Goal: Task Accomplishment & Management: Complete application form

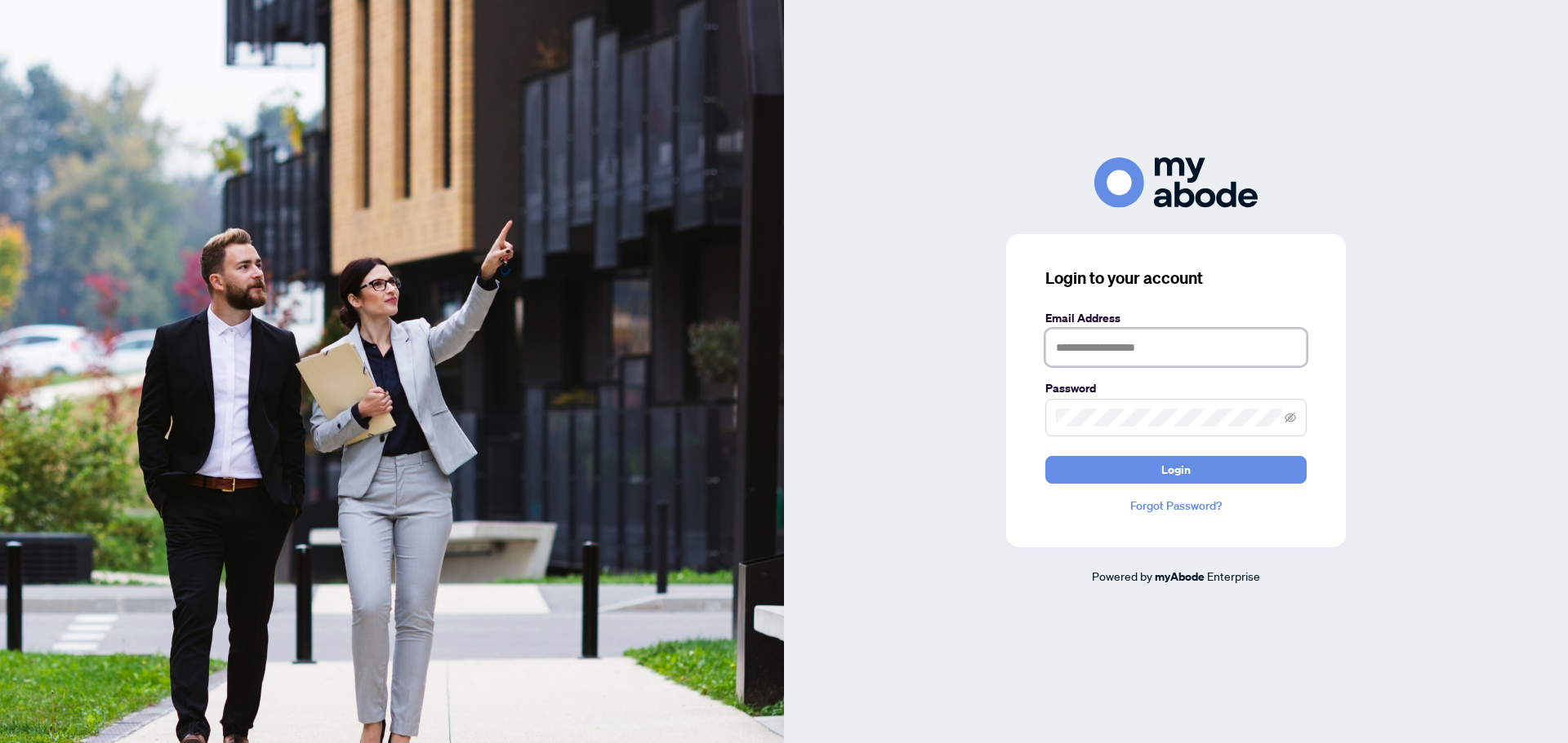
click at [1205, 343] on input "text" at bounding box center [1175, 347] width 261 height 37
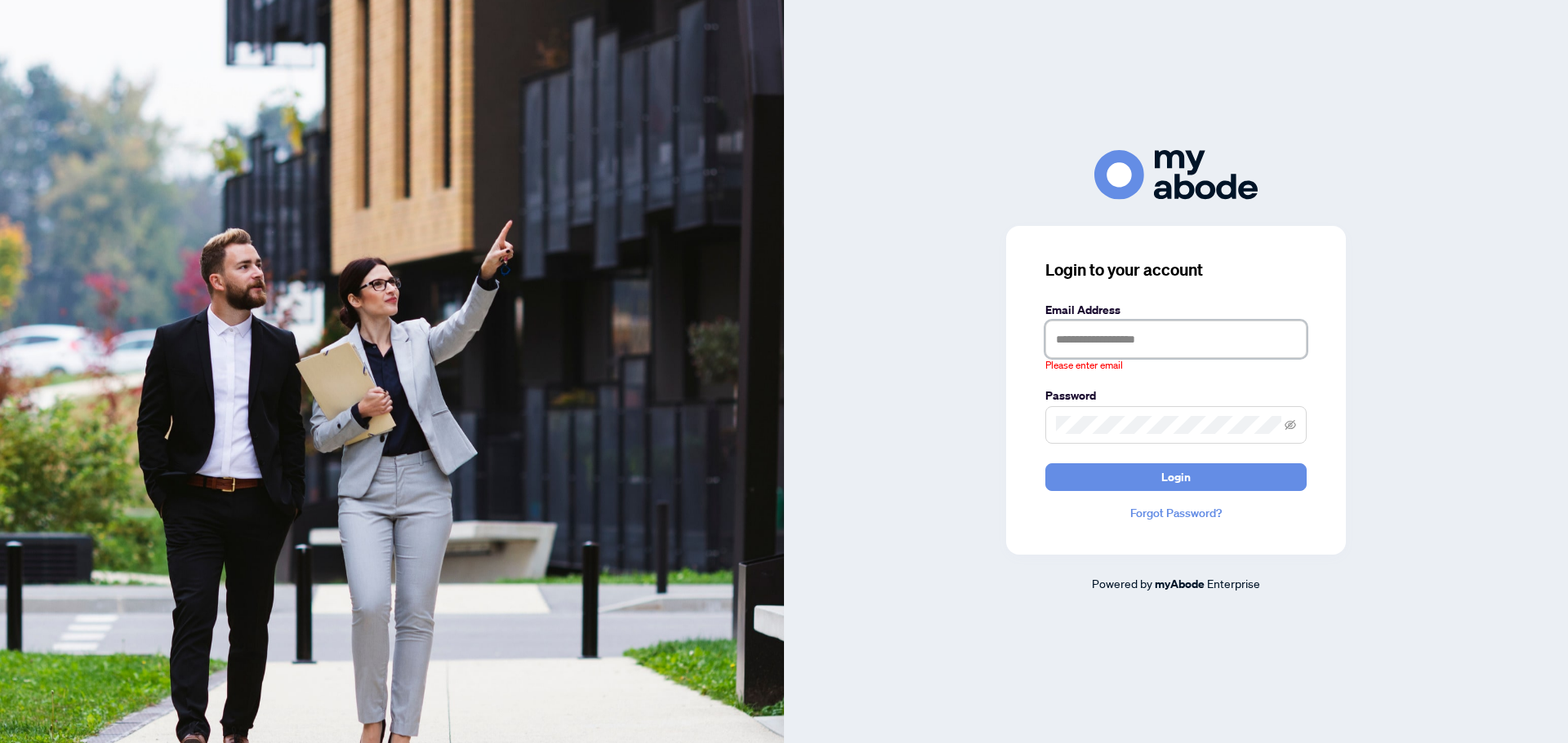
type input "**********"
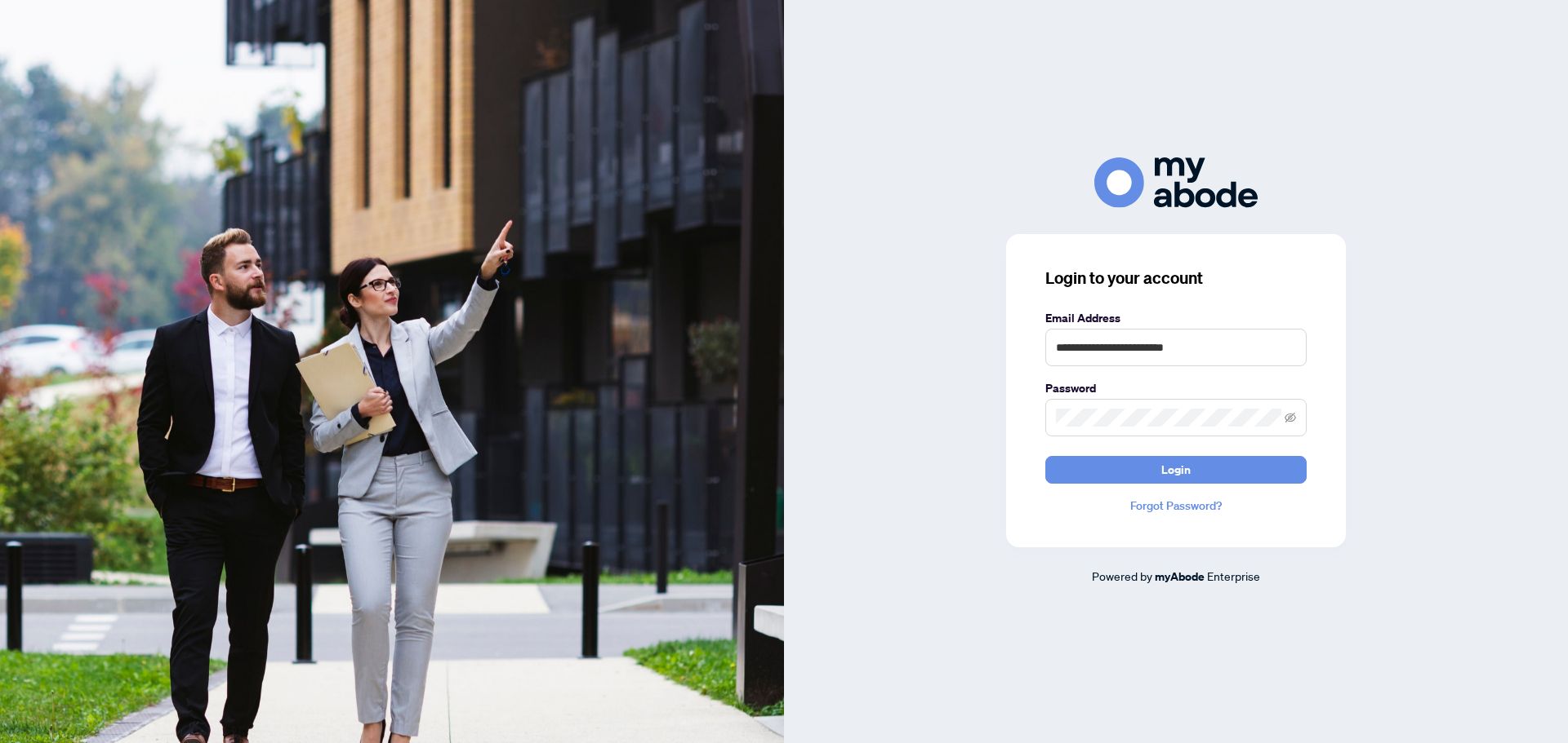
click at [1045, 456] on button "Login" at bounding box center [1175, 469] width 261 height 28
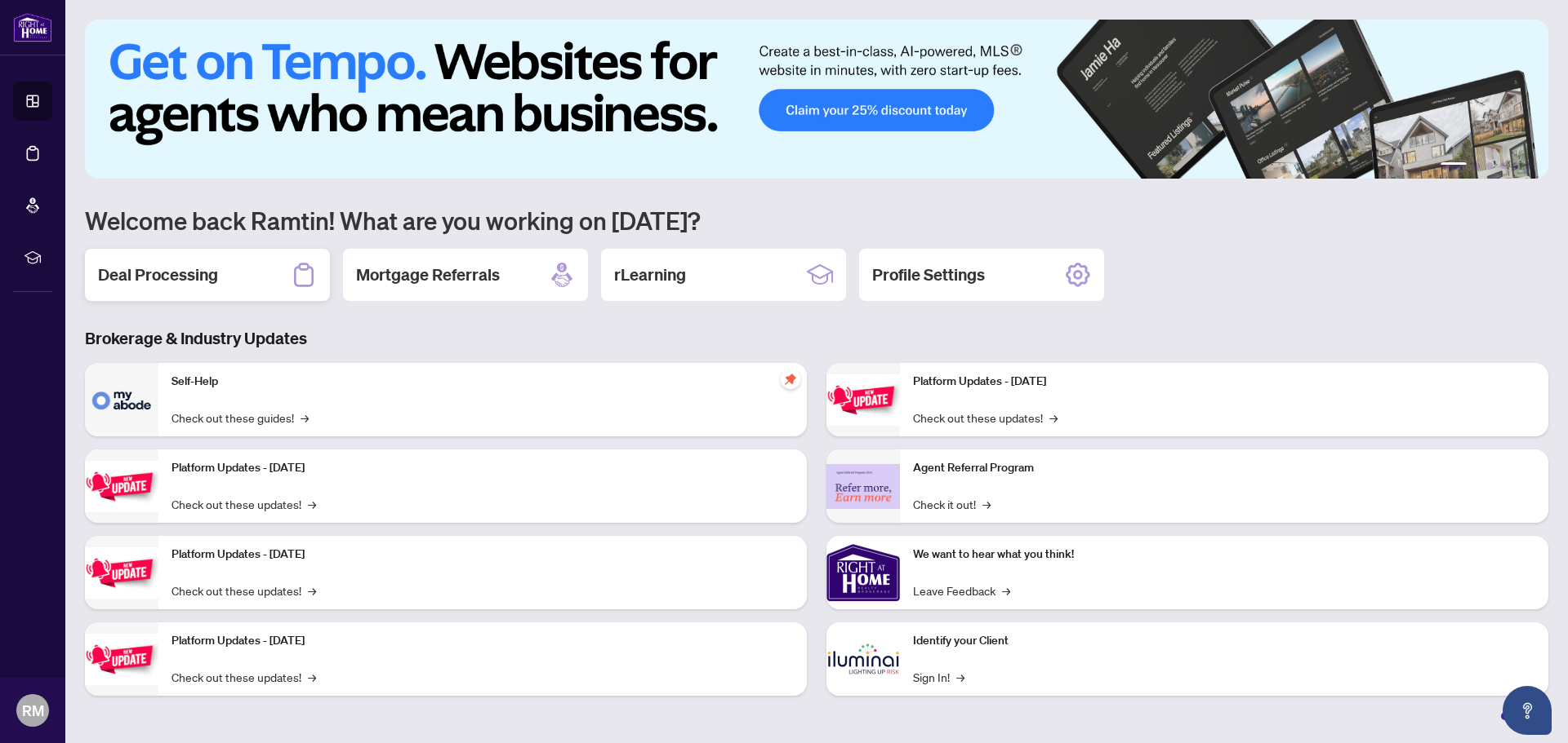
click at [242, 288] on div "Deal Processing" at bounding box center [207, 274] width 245 height 53
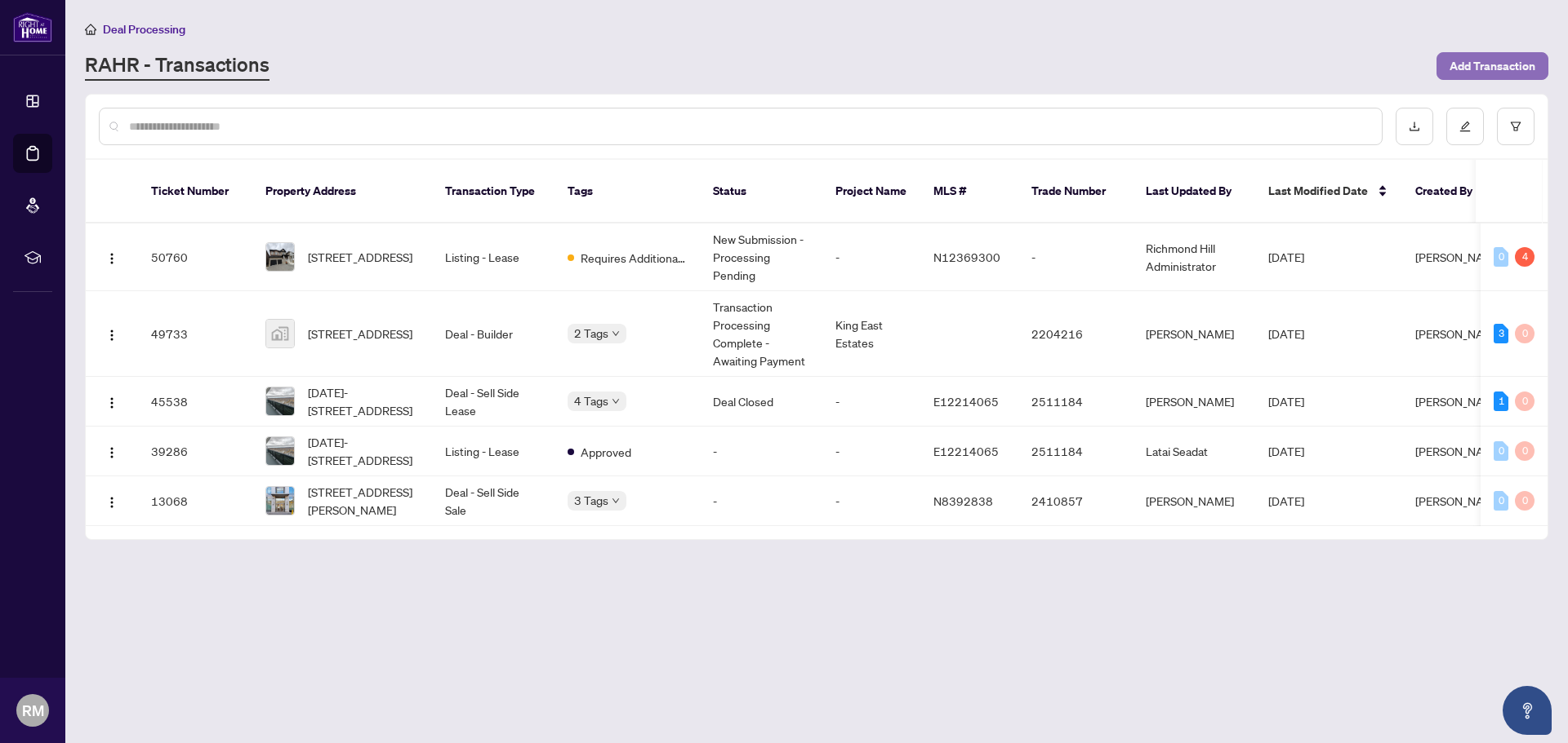
click at [1496, 68] on span "Add Transaction" at bounding box center [1492, 66] width 86 height 26
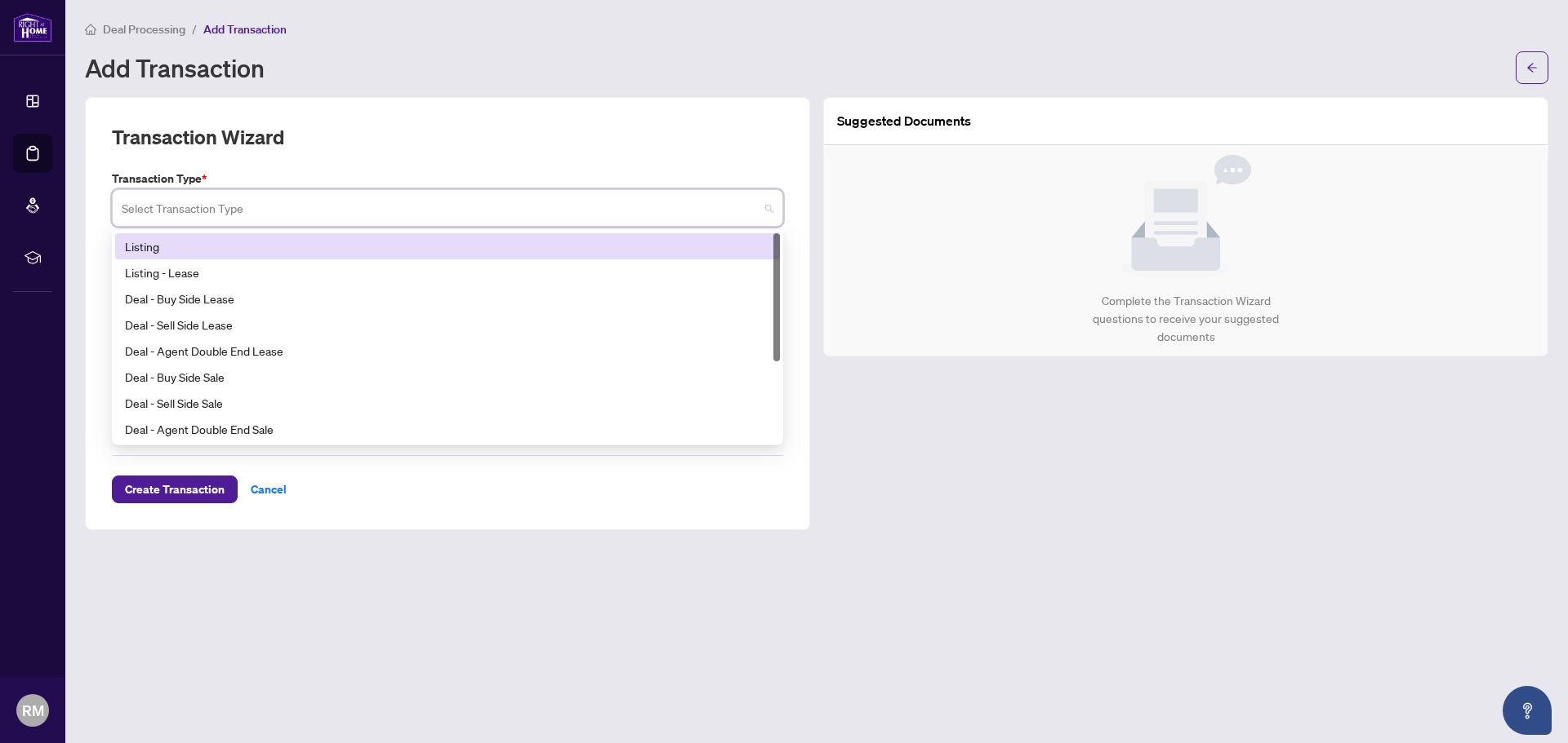
click at [510, 221] on input "search" at bounding box center [439, 210] width 636 height 36
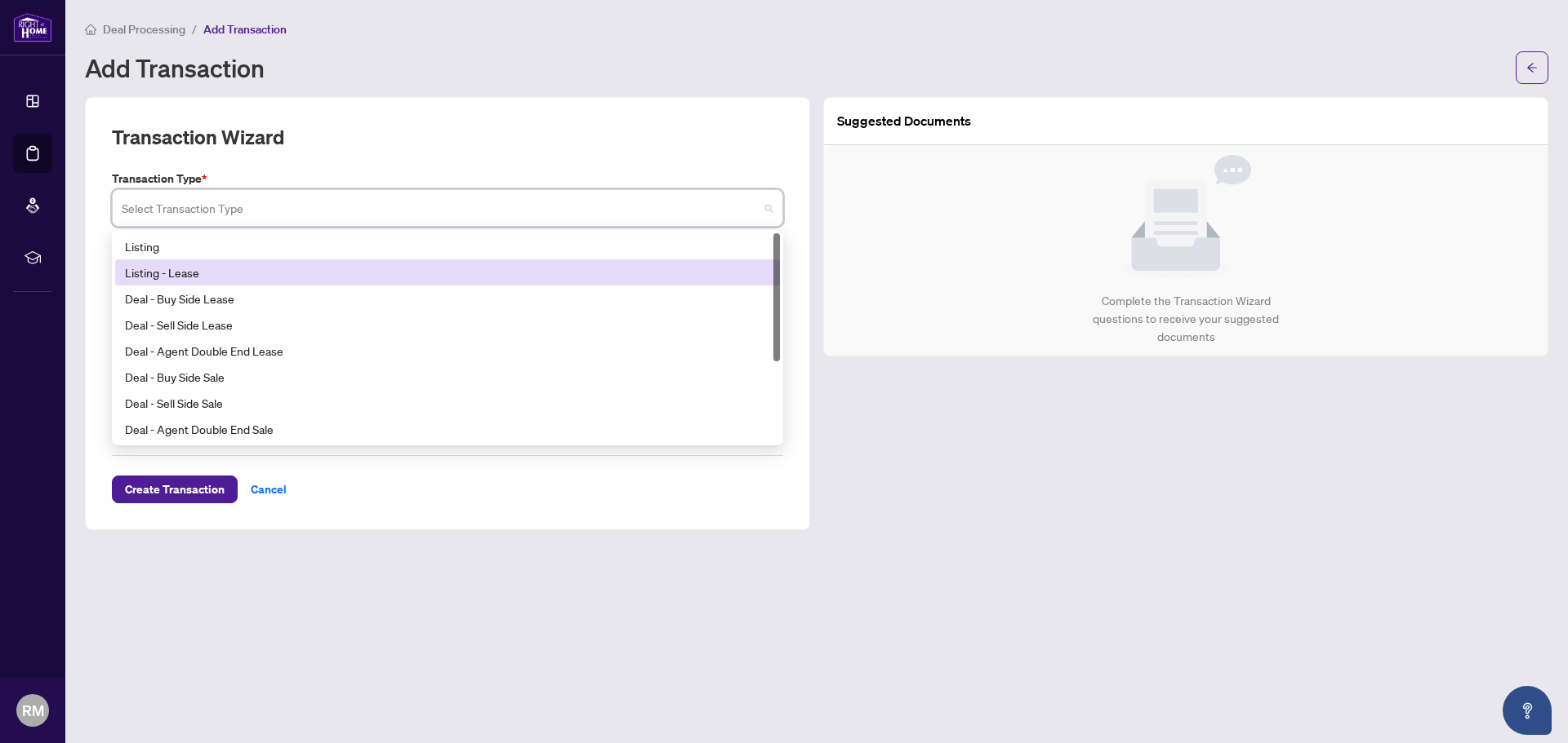
click at [508, 274] on div "Listing - Lease" at bounding box center [447, 273] width 645 height 18
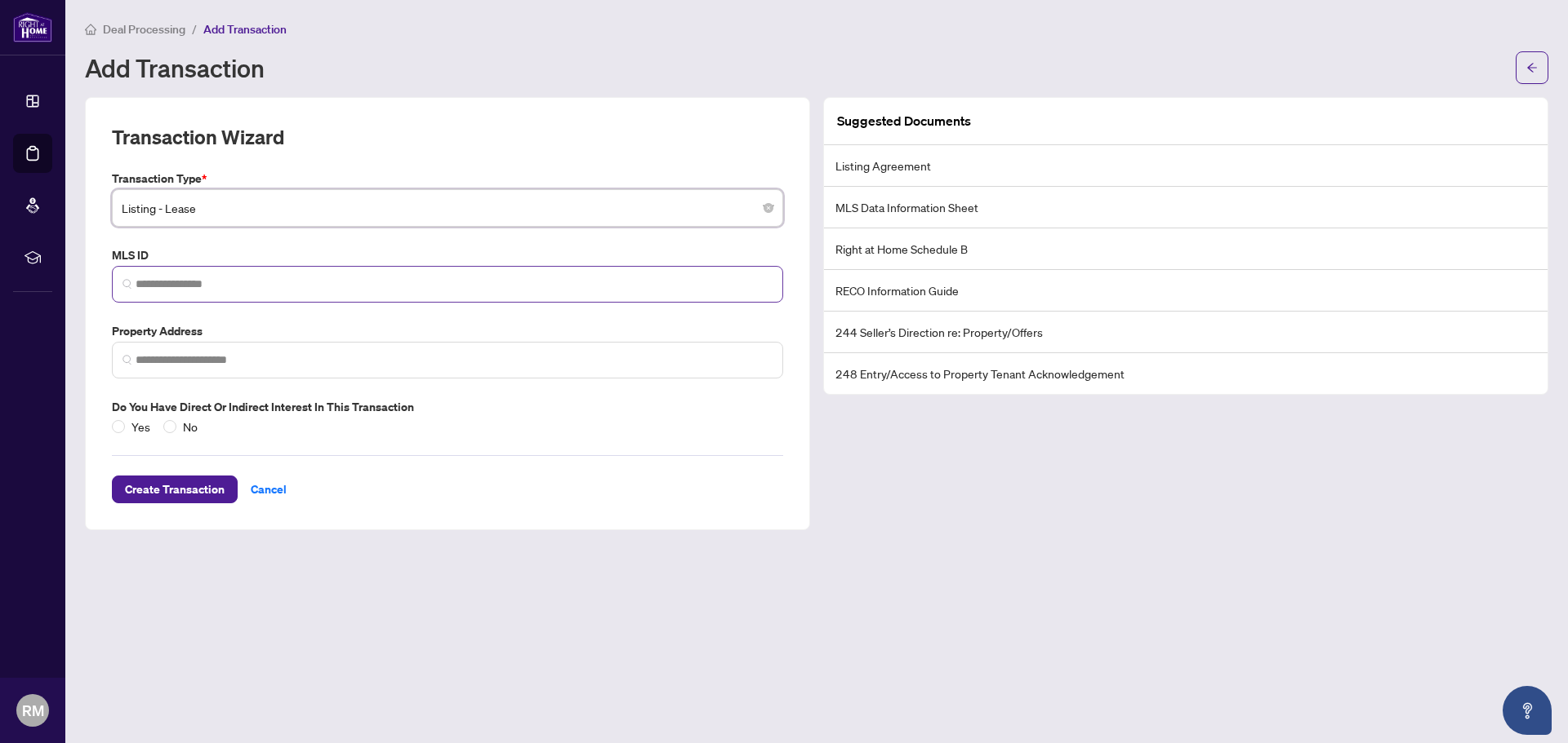
click at [520, 293] on span at bounding box center [447, 284] width 671 height 37
paste input "*********"
type input "*********"
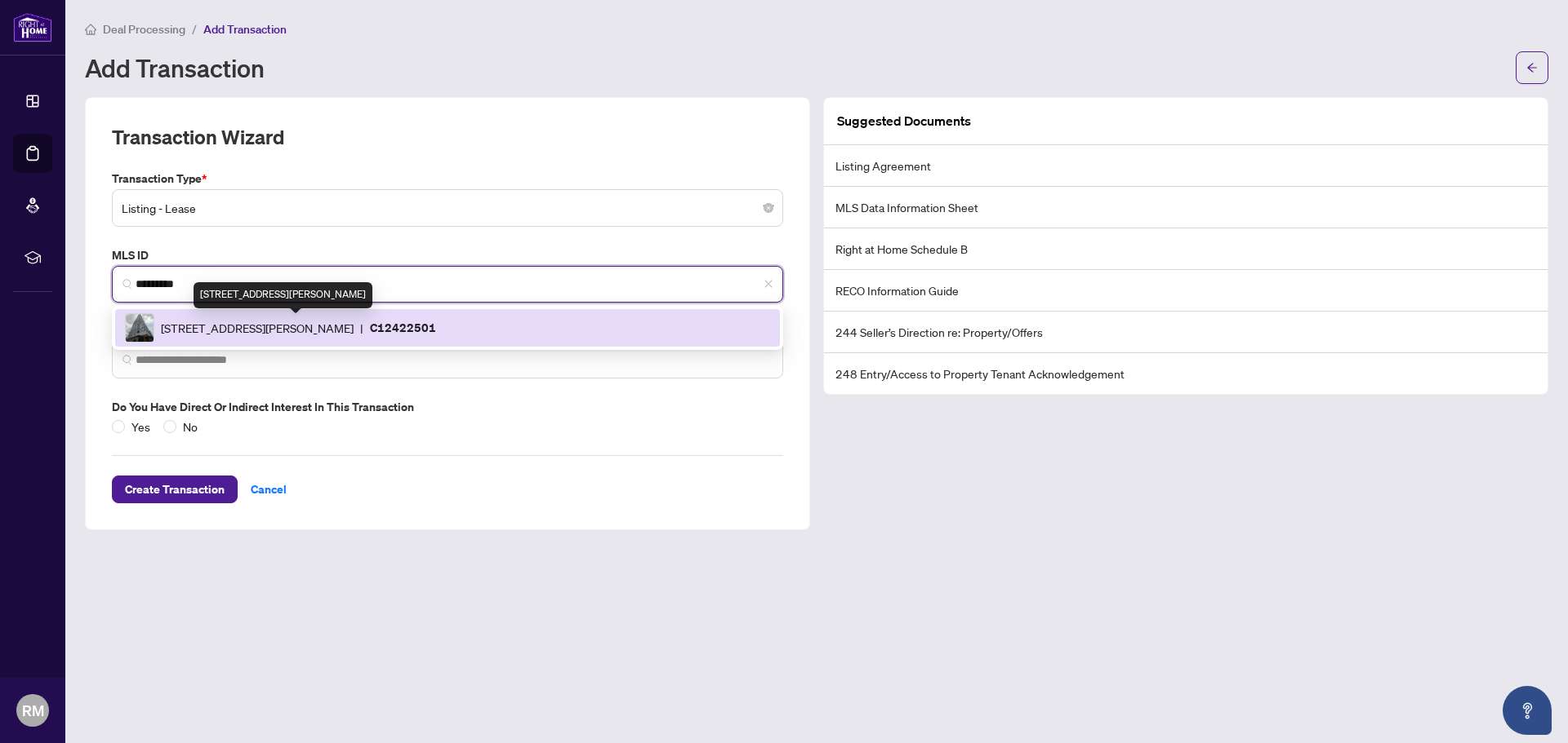
click at [354, 324] on span "15 Richardson St, Toronto, Ontario M5A 1B4, Canada" at bounding box center [257, 328] width 193 height 18
type input "**********"
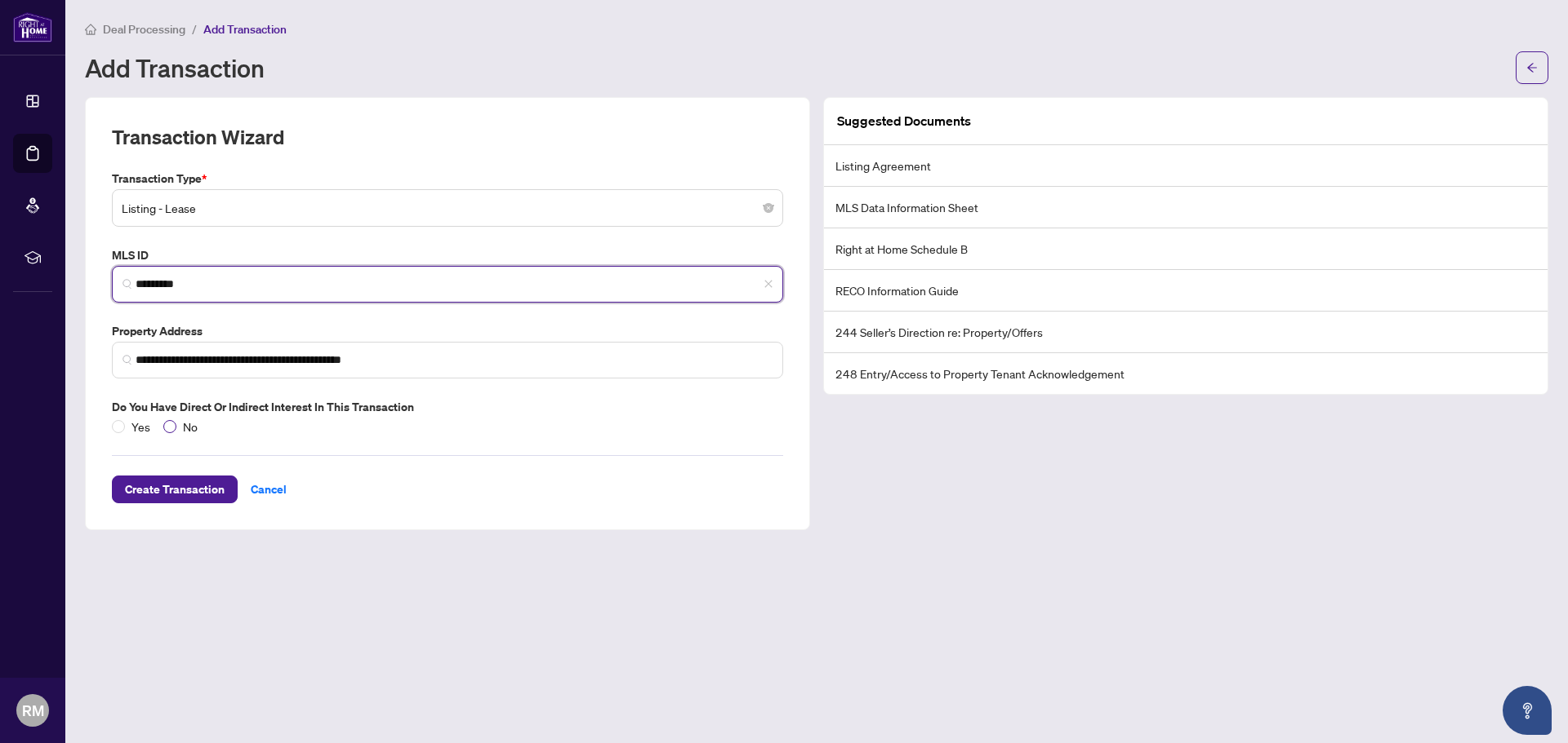
type input "*********"
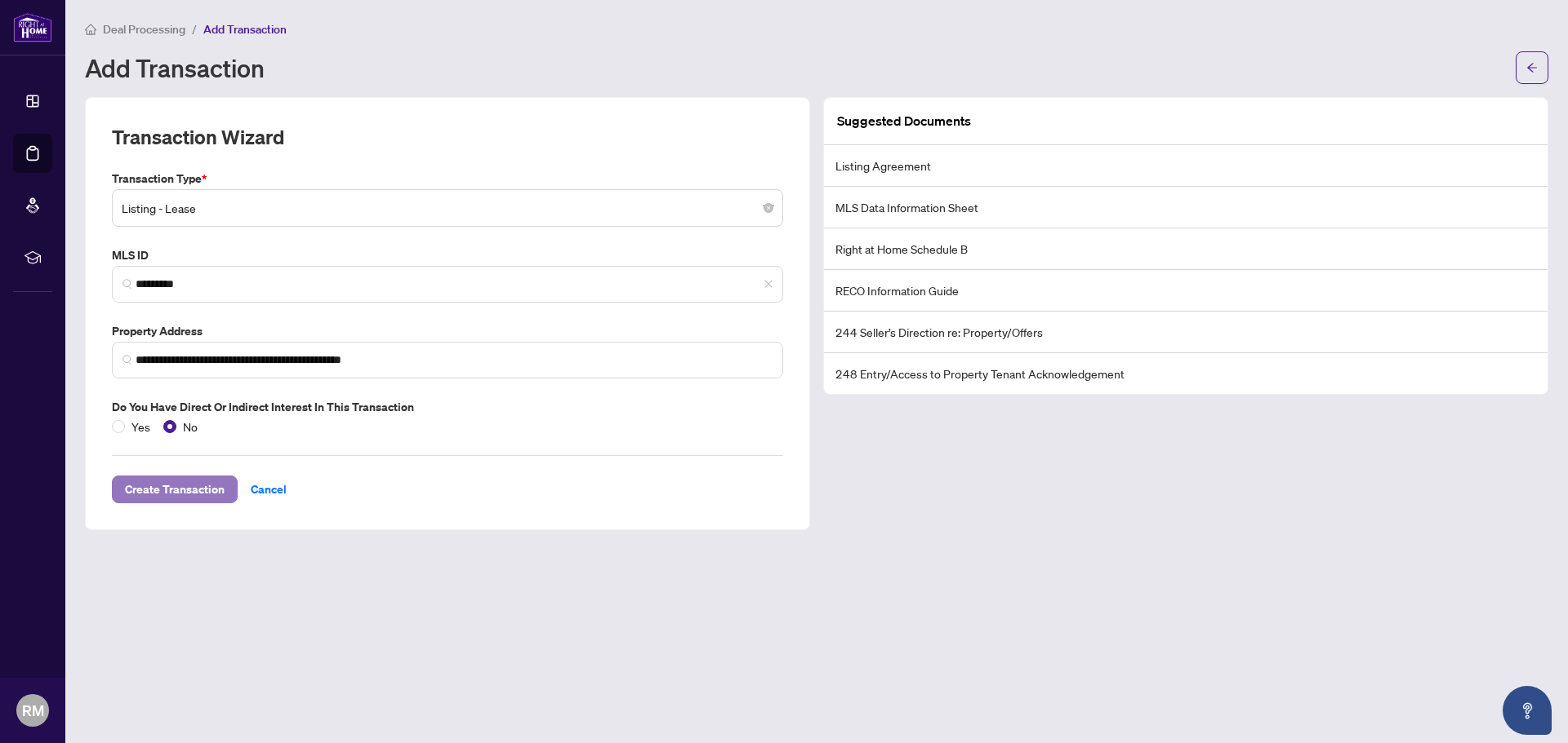
click at [193, 483] on span "Create Transaction" at bounding box center [175, 489] width 100 height 26
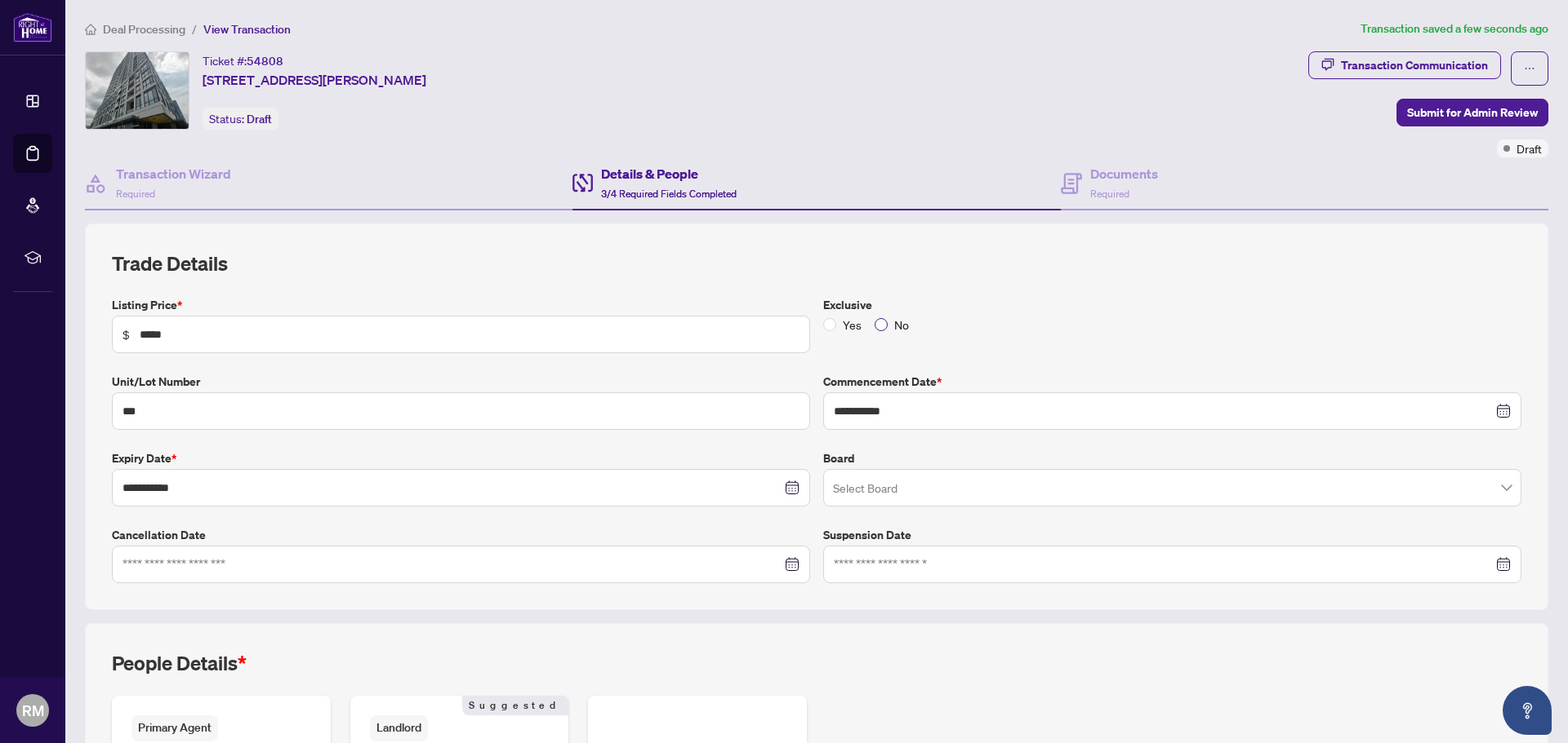
click at [888, 325] on span "No" at bounding box center [901, 324] width 28 height 18
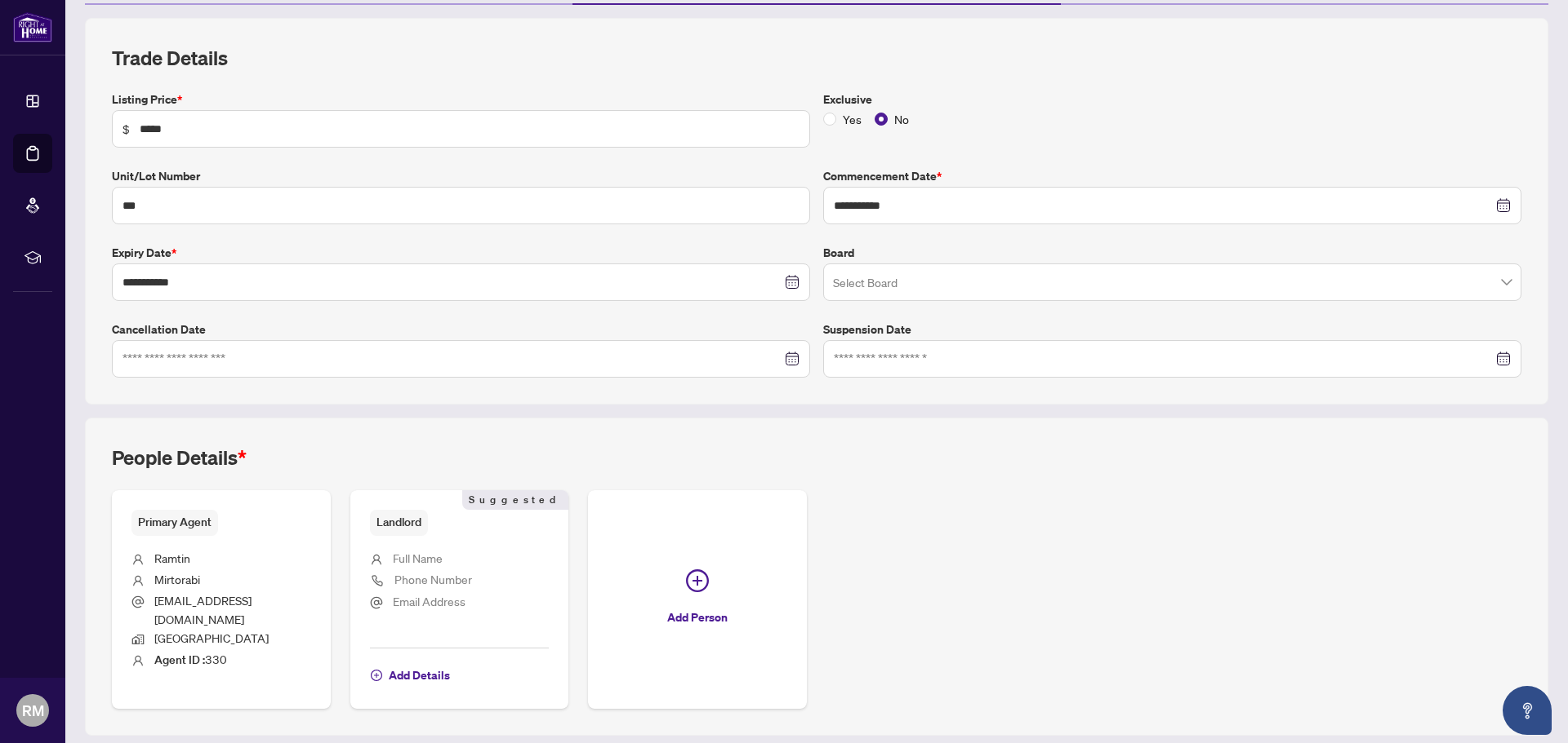
scroll to position [241, 0]
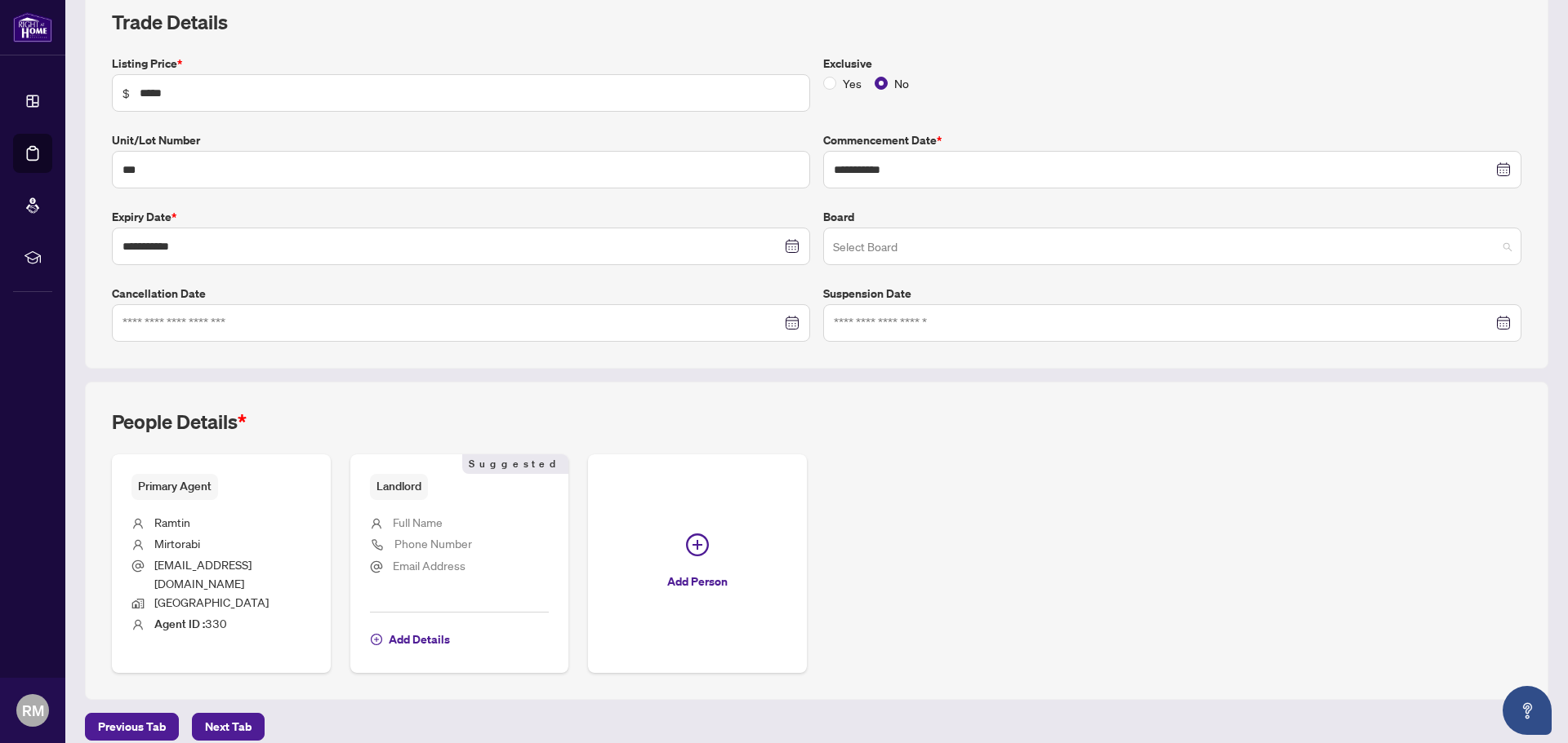
click at [1000, 252] on input "search" at bounding box center [1164, 249] width 664 height 36
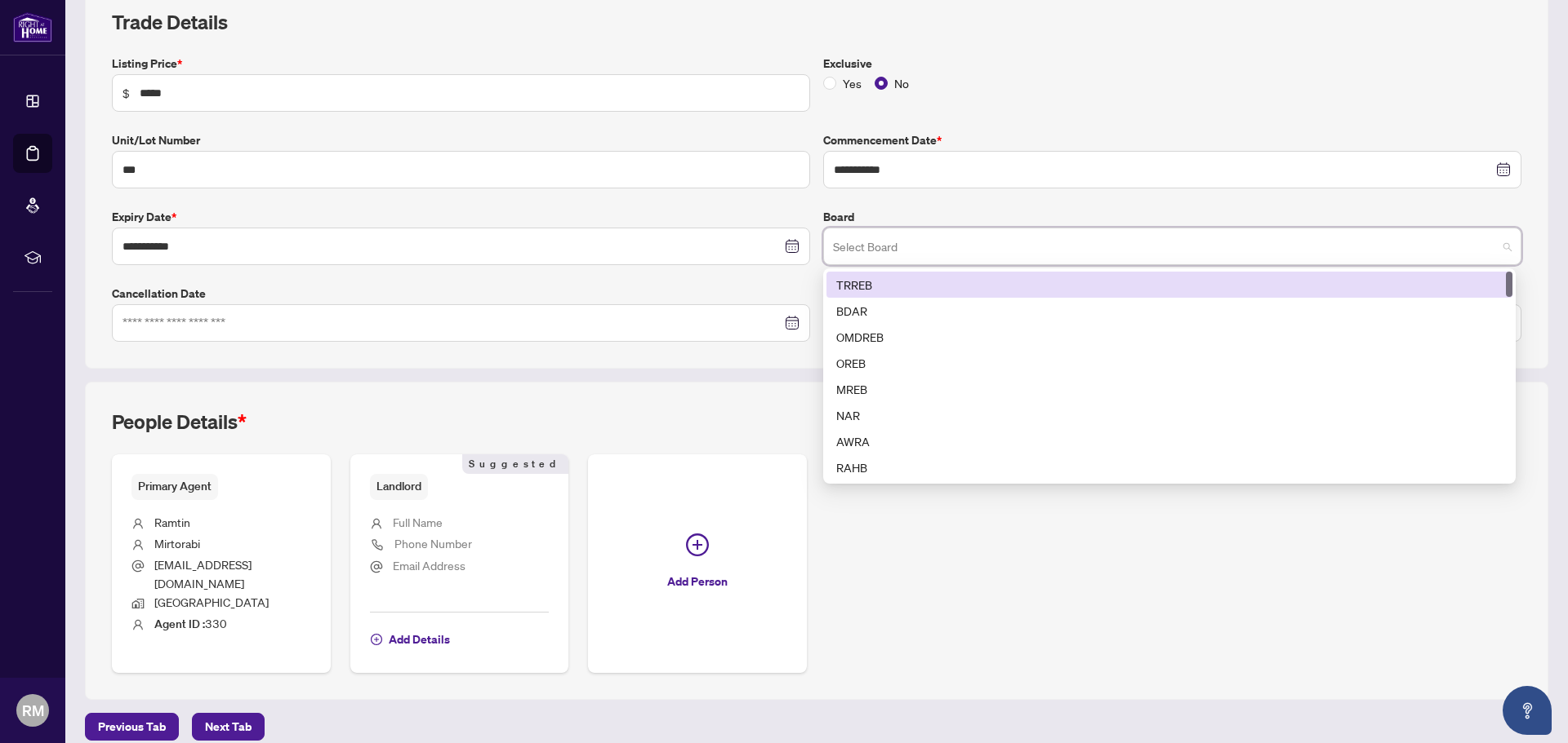
click at [1006, 288] on div "TRREB" at bounding box center [1169, 285] width 666 height 18
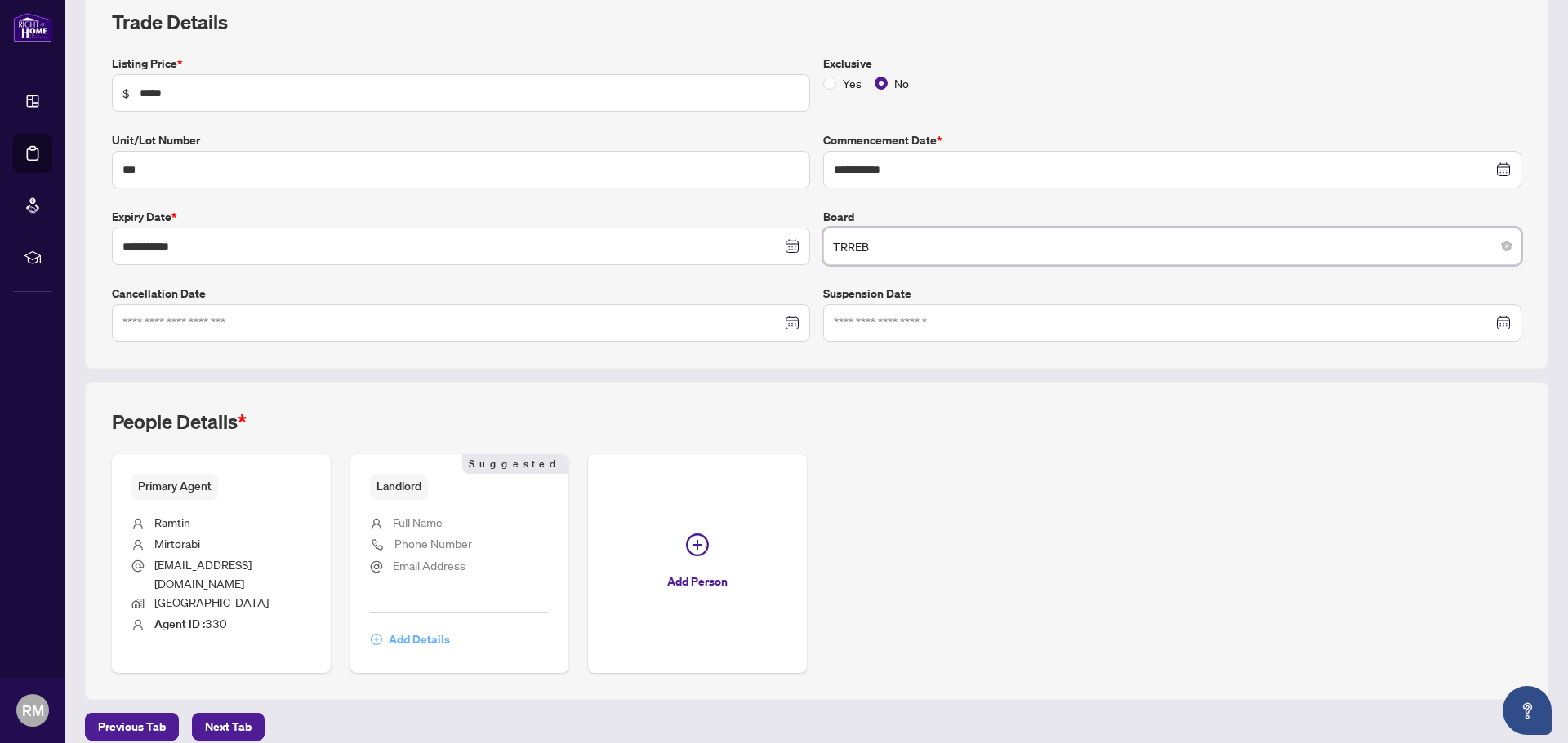
click at [434, 626] on span "Add Details" at bounding box center [419, 639] width 62 height 26
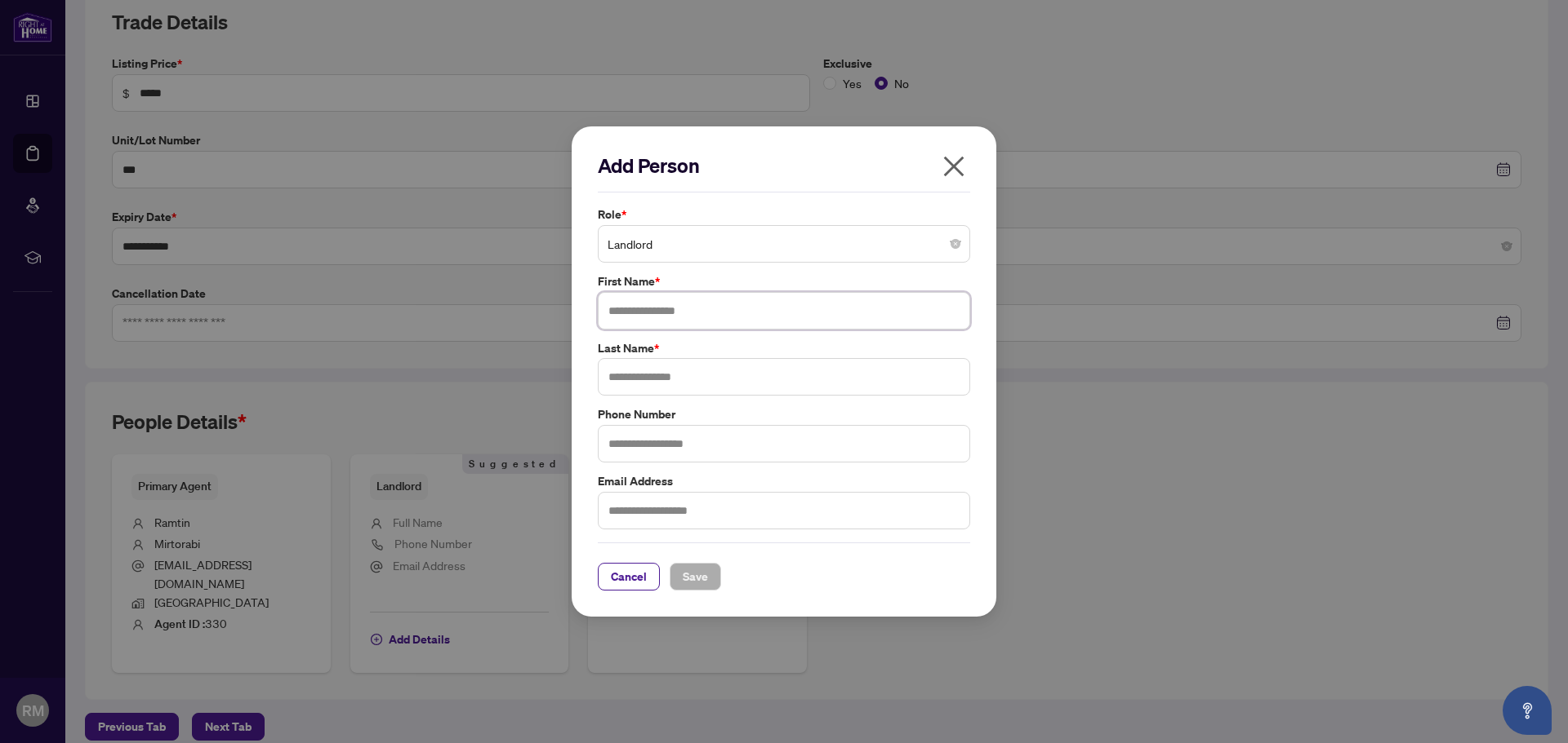
click at [726, 308] on input "text" at bounding box center [784, 311] width 373 height 37
type input "******"
type input "********"
click at [701, 579] on span "Save" at bounding box center [695, 576] width 25 height 26
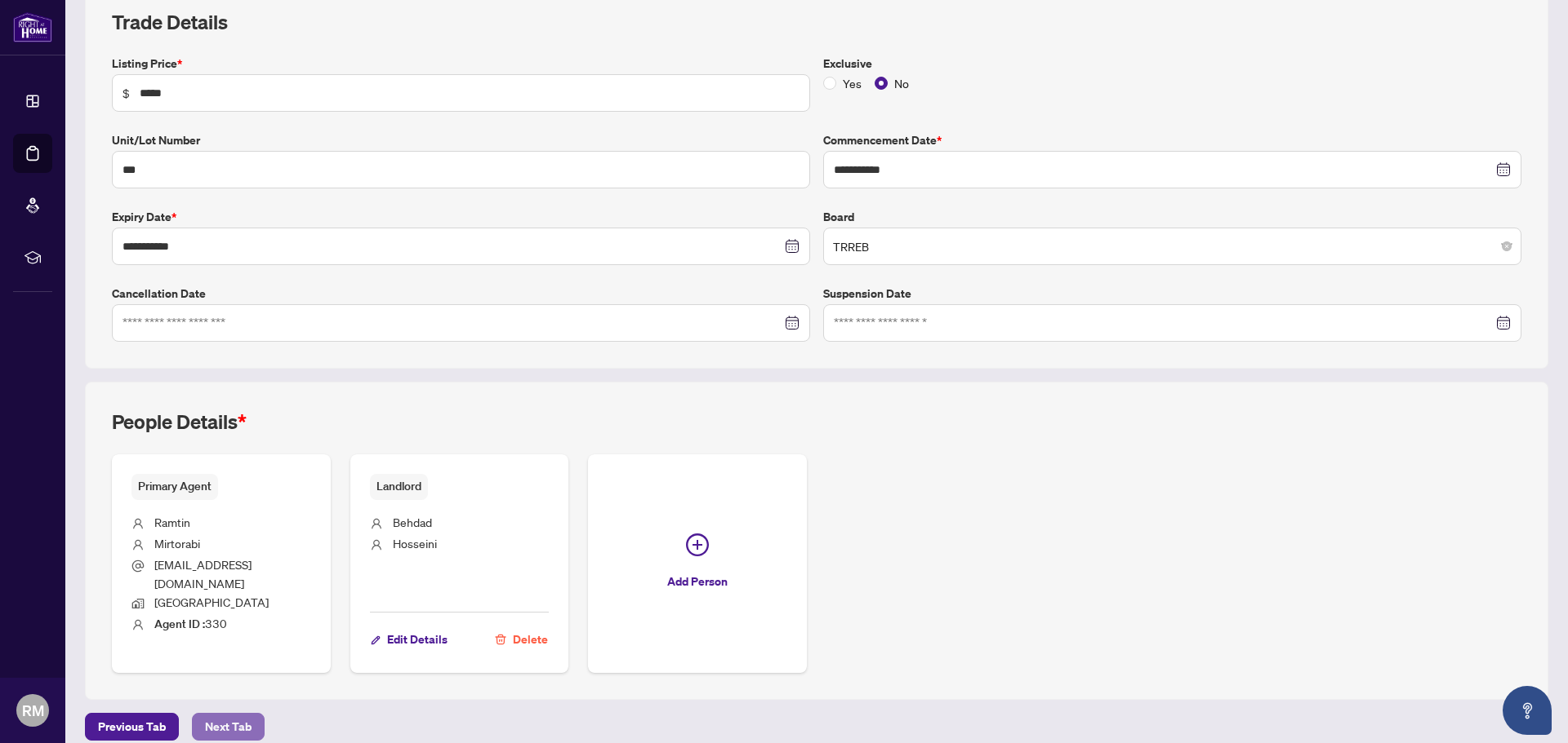
click at [234, 714] on span "Next Tab" at bounding box center [228, 726] width 46 height 26
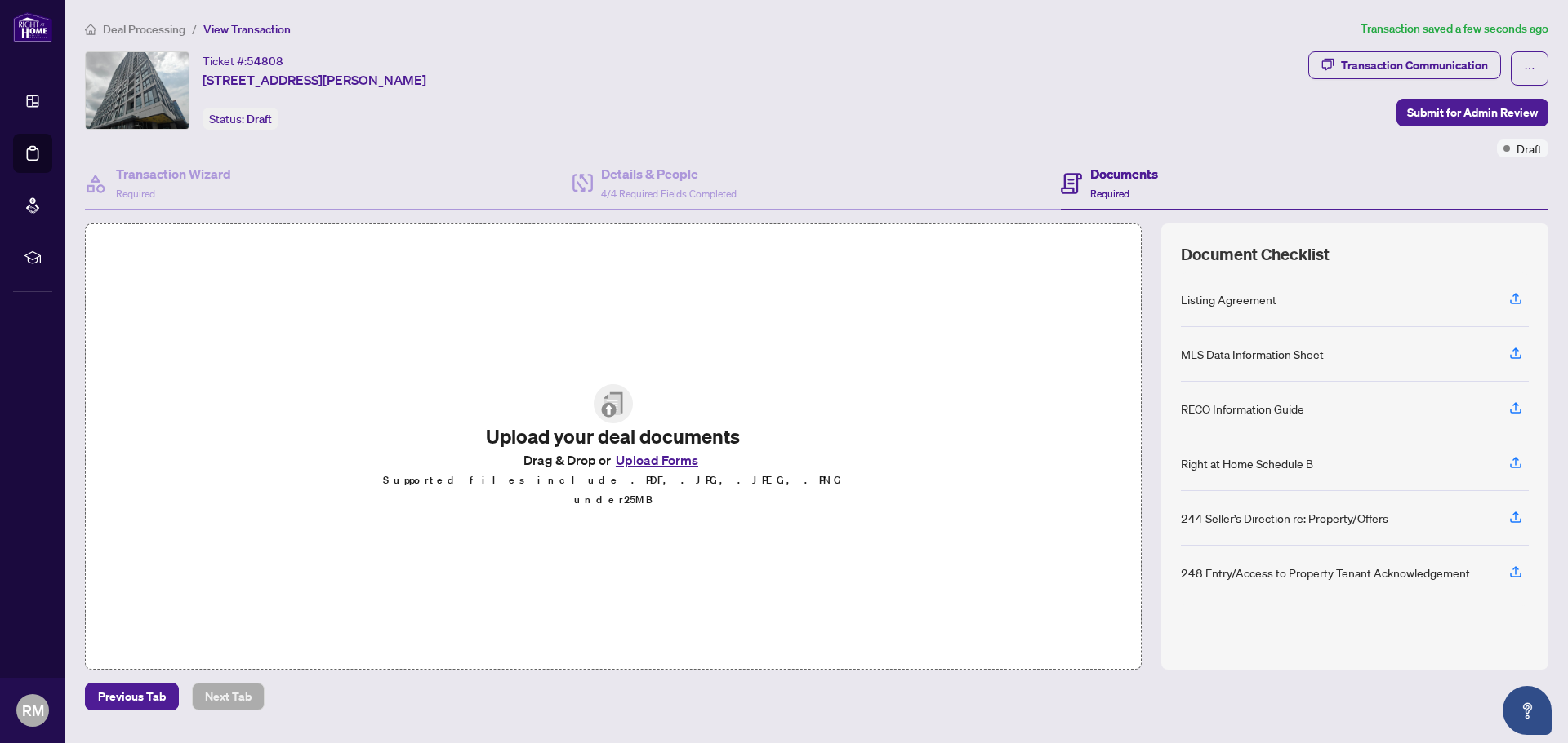
click at [682, 471] on button "Upload Forms" at bounding box center [657, 461] width 93 height 21
click at [1514, 298] on icon "button" at bounding box center [1515, 298] width 14 height 14
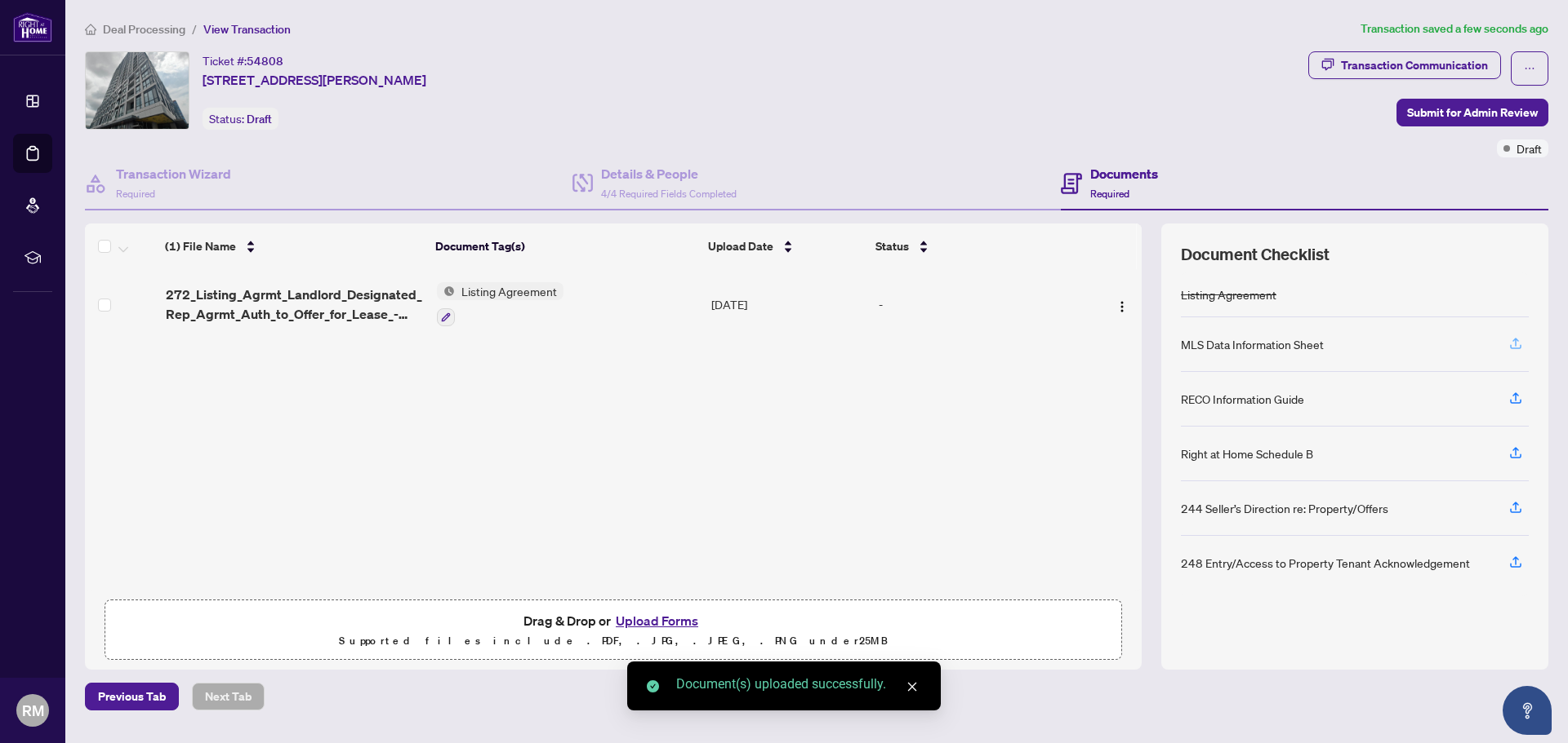
click at [1516, 339] on icon "button" at bounding box center [1515, 341] width 6 height 8
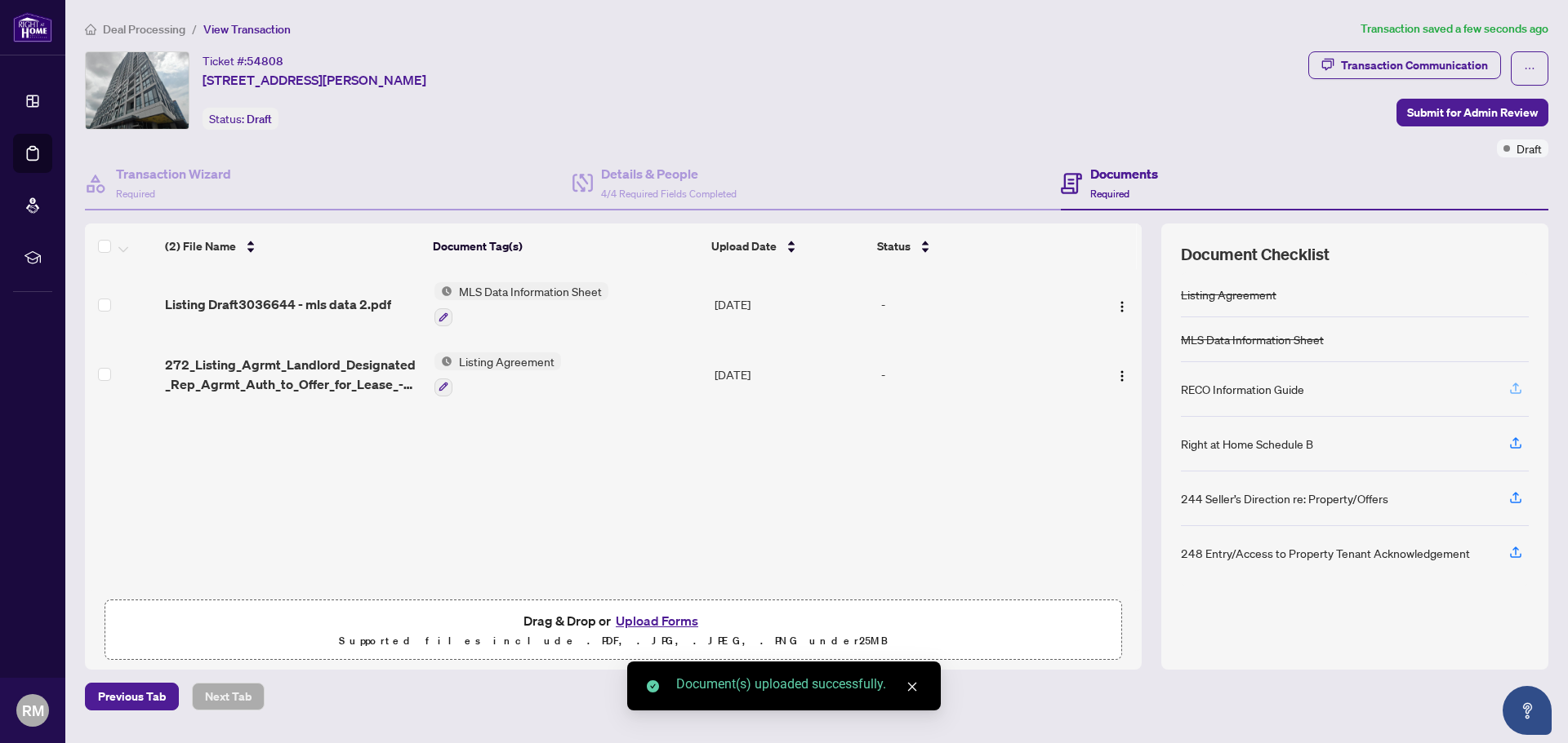
click at [1515, 393] on icon "button" at bounding box center [1515, 391] width 12 height 4
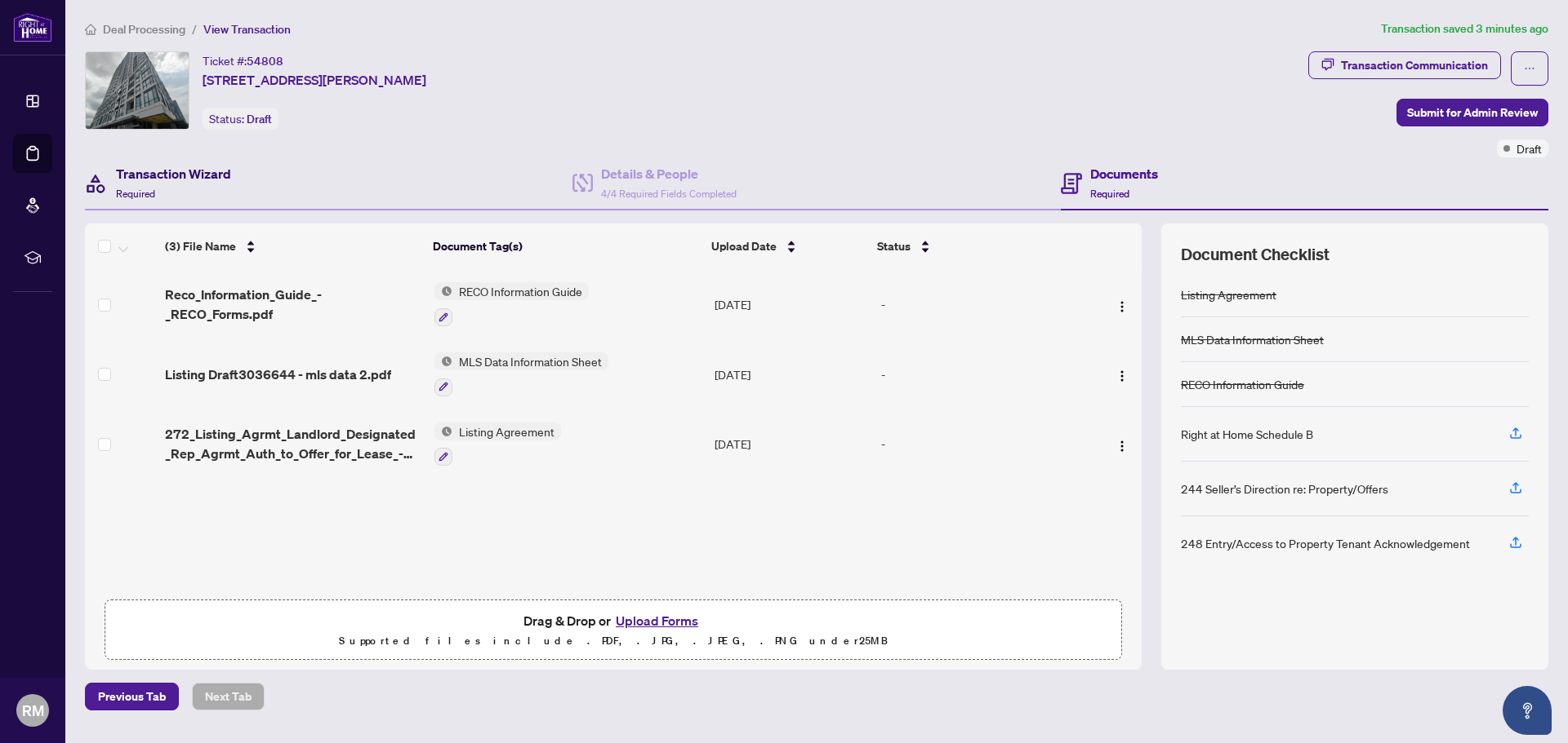
click at [199, 192] on div "Transaction Wizard Required" at bounding box center [173, 183] width 115 height 38
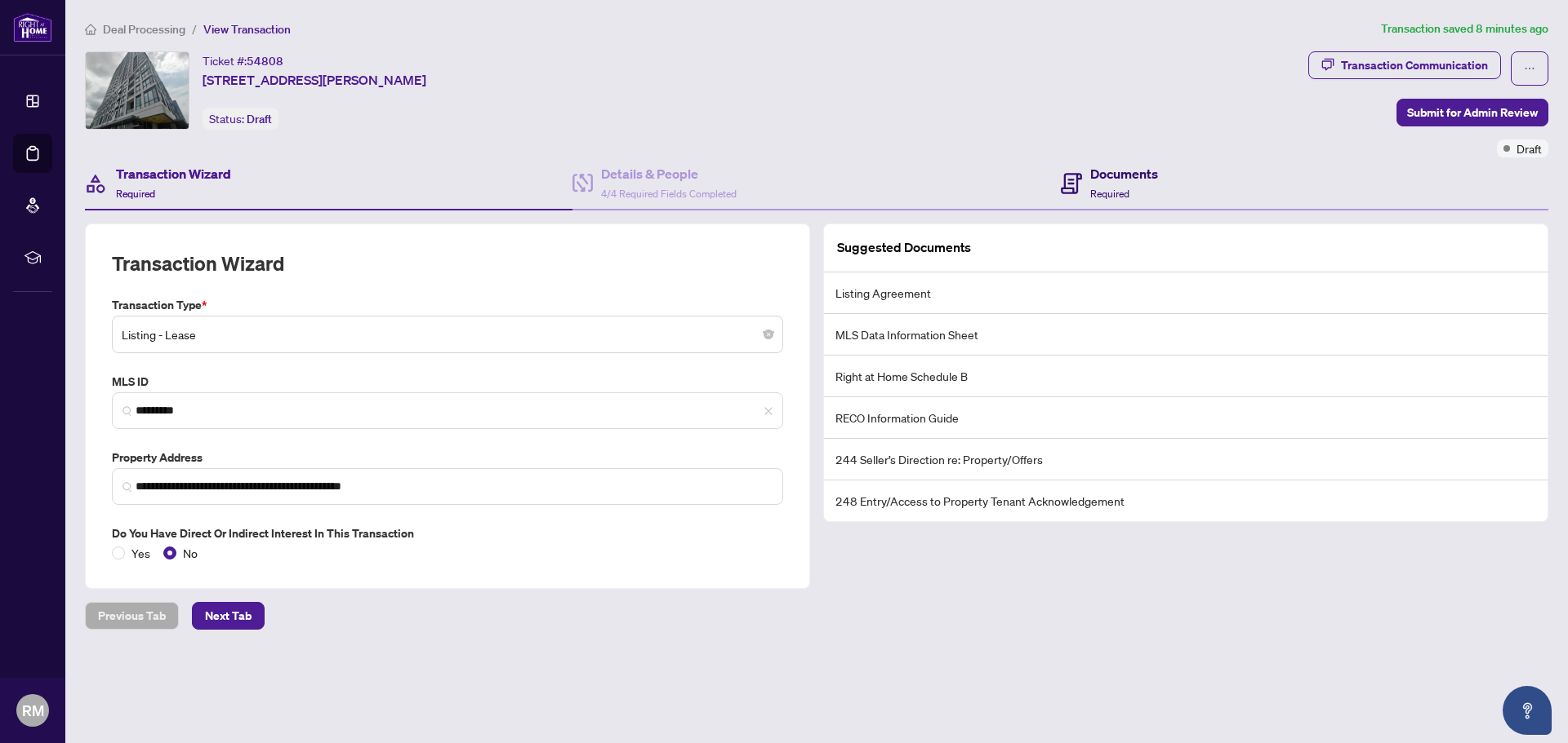
click at [1107, 175] on h4 "Documents" at bounding box center [1124, 174] width 68 height 20
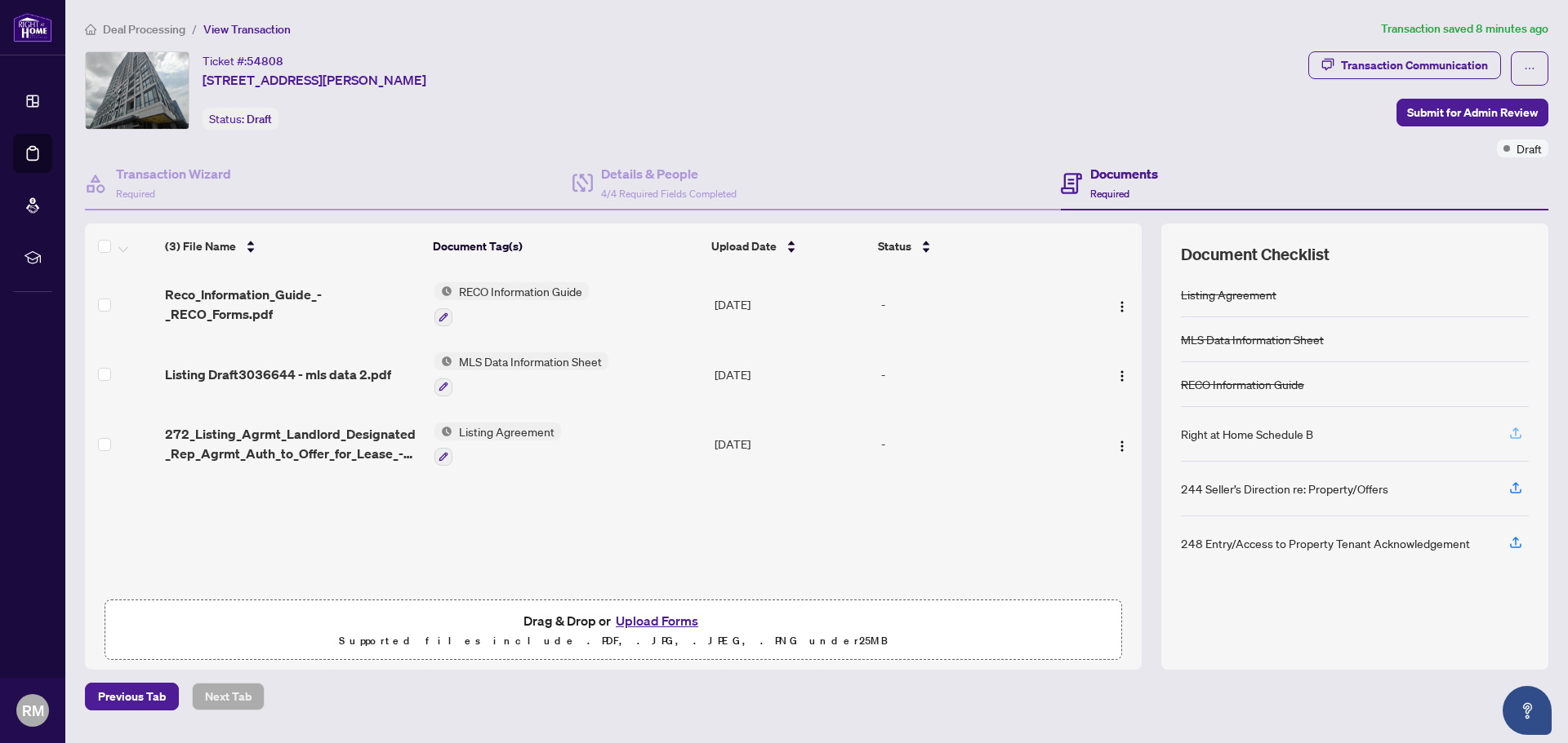
click at [1521, 442] on span "button" at bounding box center [1515, 434] width 14 height 26
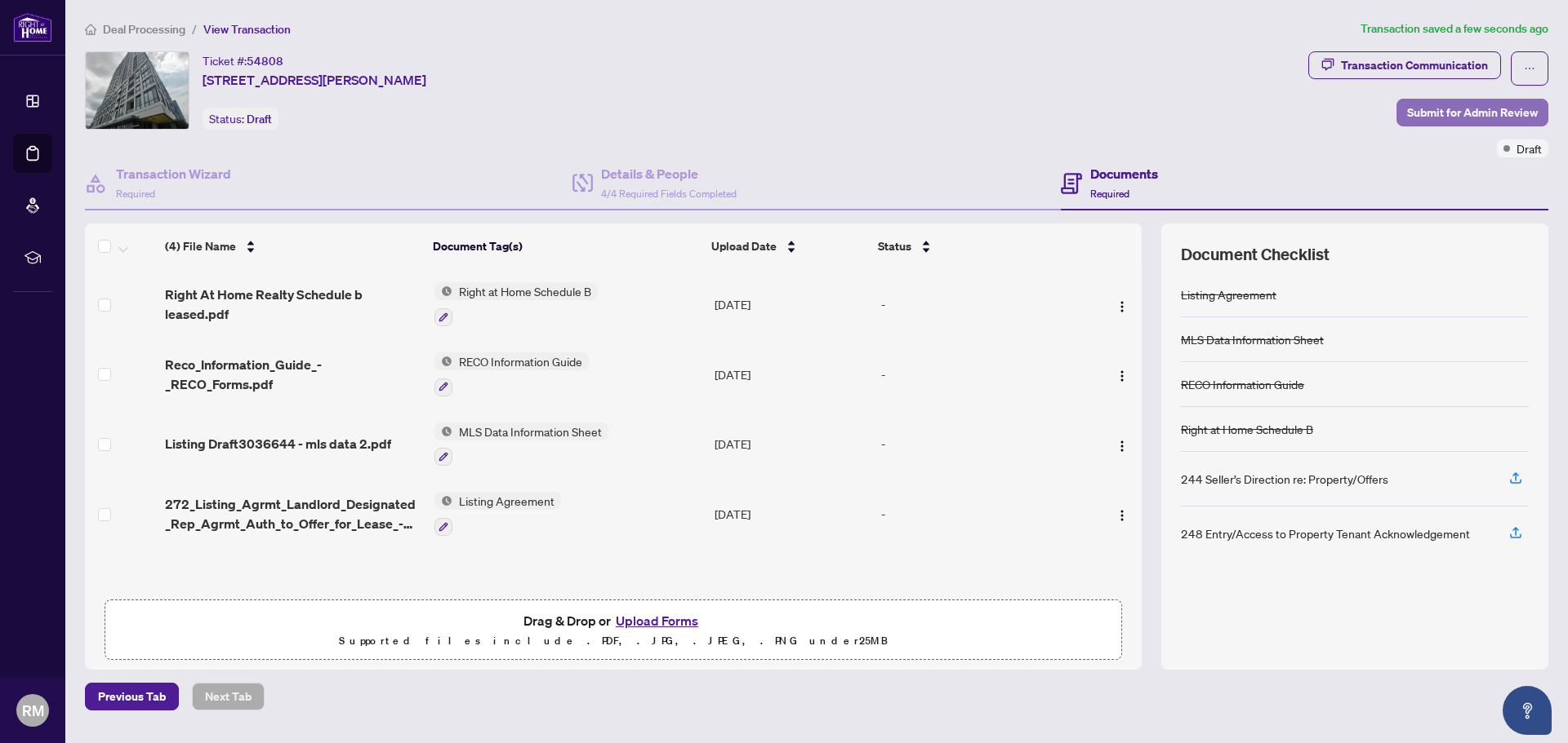
click at [1433, 109] on span "Submit for Admin Review" at bounding box center [1472, 112] width 131 height 26
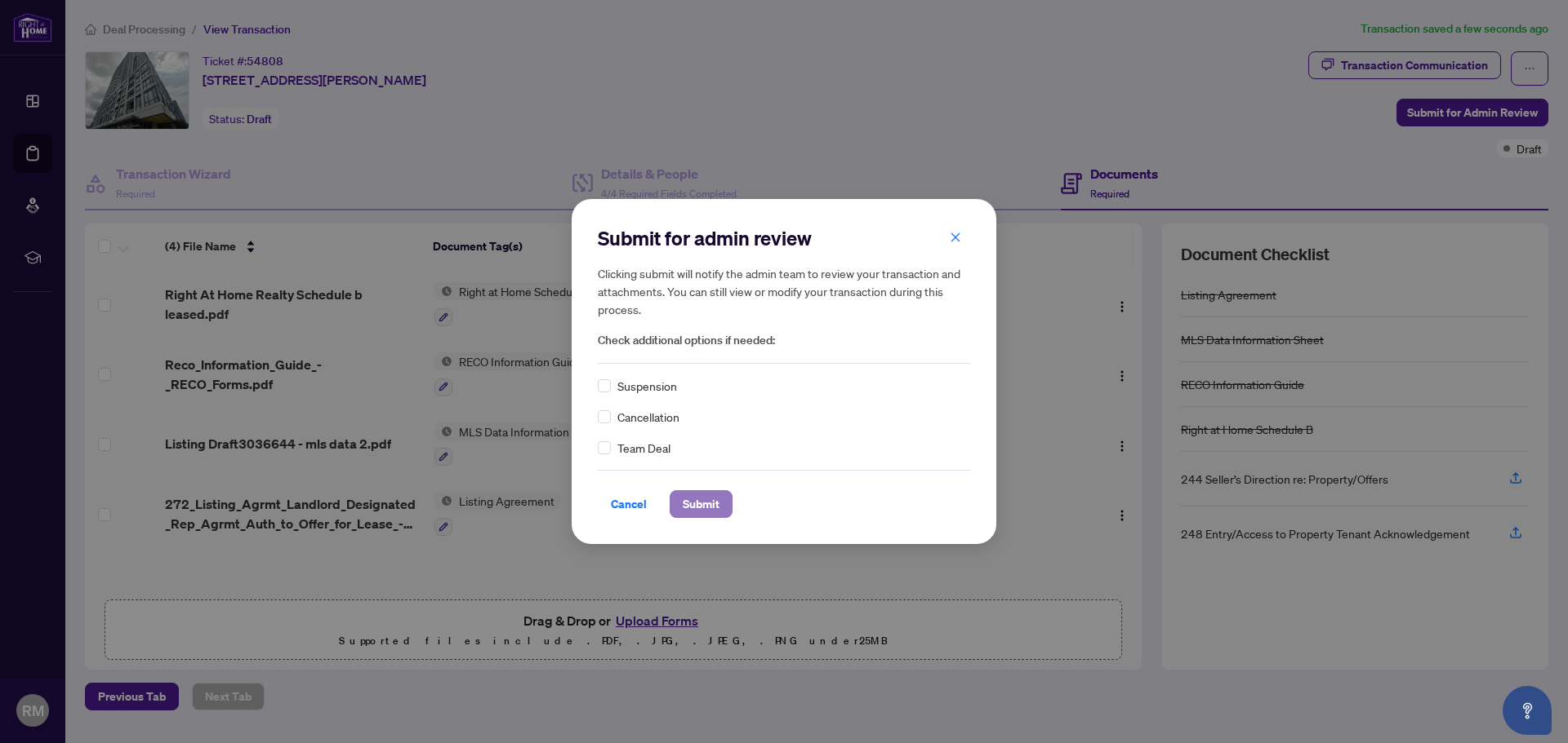
click at [720, 501] on button "Submit" at bounding box center [701, 504] width 63 height 28
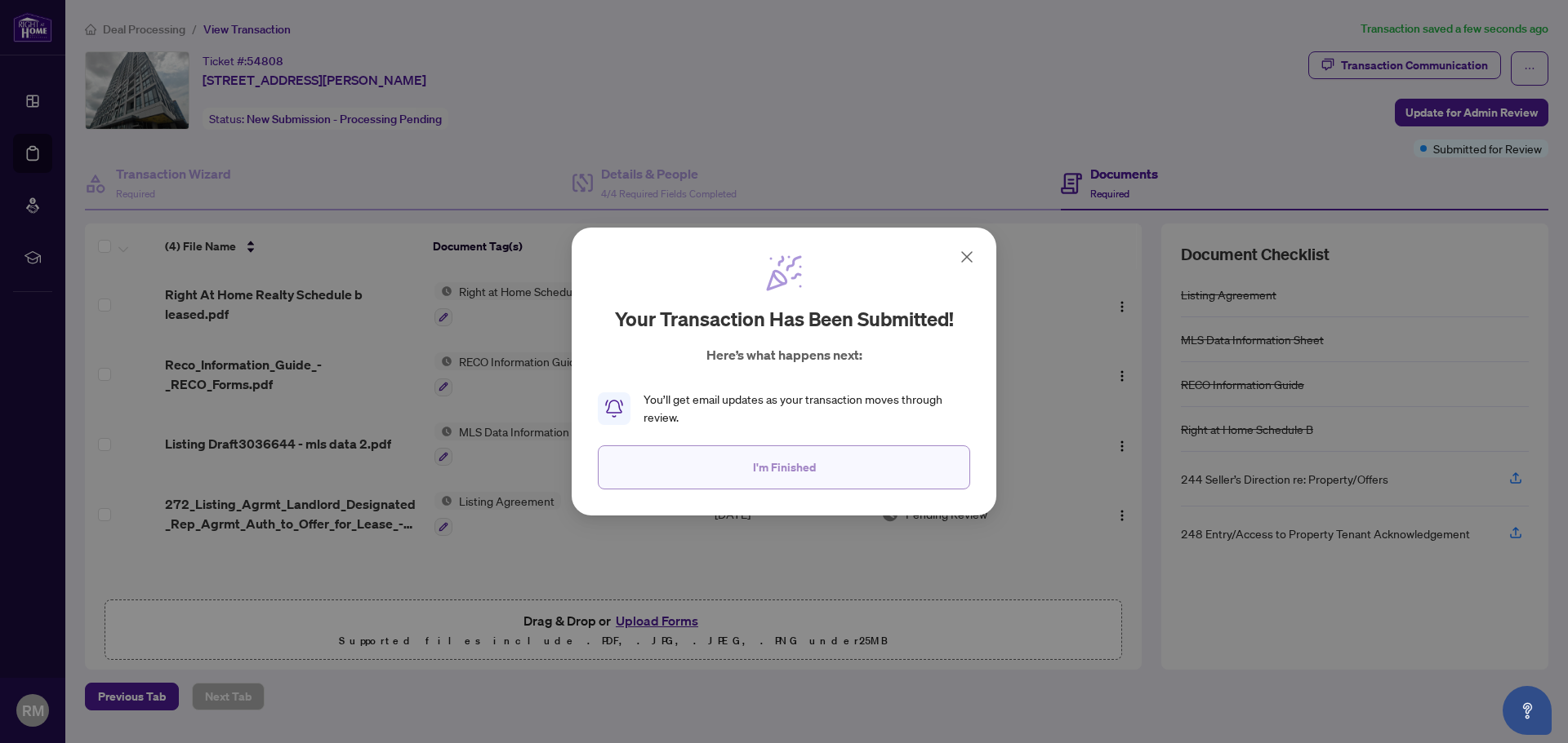
click at [875, 469] on button "I'm Finished" at bounding box center [784, 467] width 373 height 44
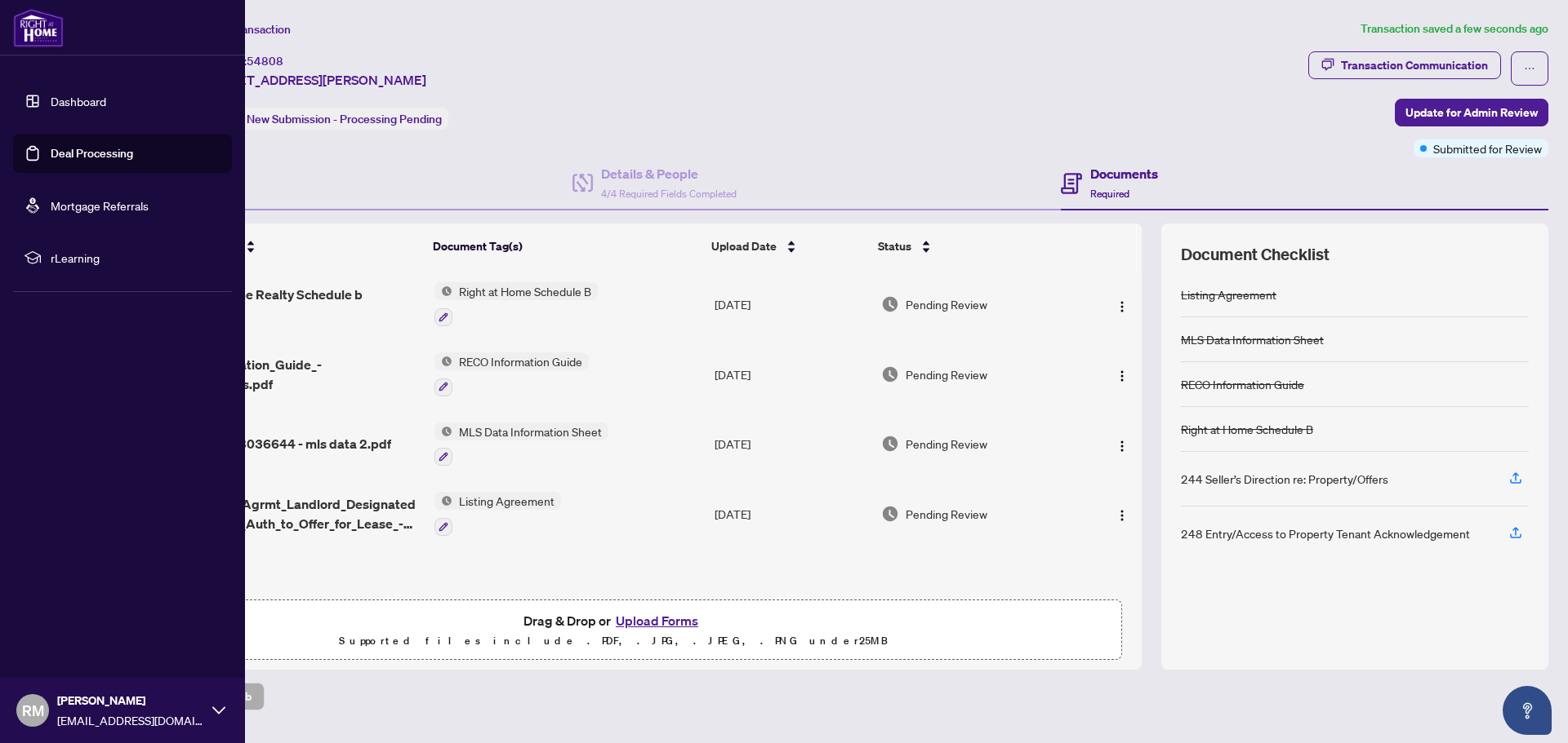
click at [91, 100] on link "Dashboard" at bounding box center [78, 101] width 55 height 14
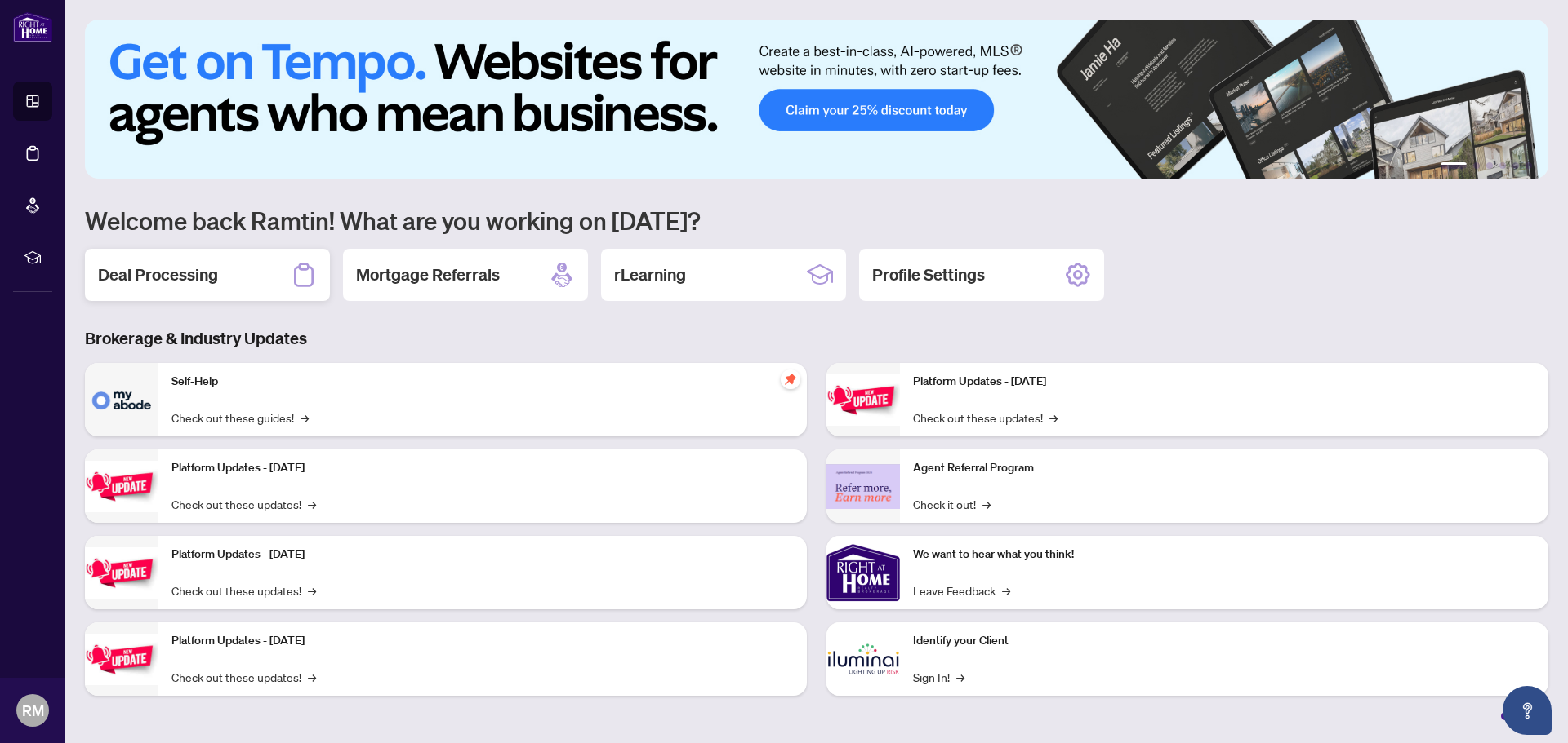
click at [201, 279] on h2 "Deal Processing" at bounding box center [158, 275] width 120 height 23
